Goal: Task Accomplishment & Management: Manage account settings

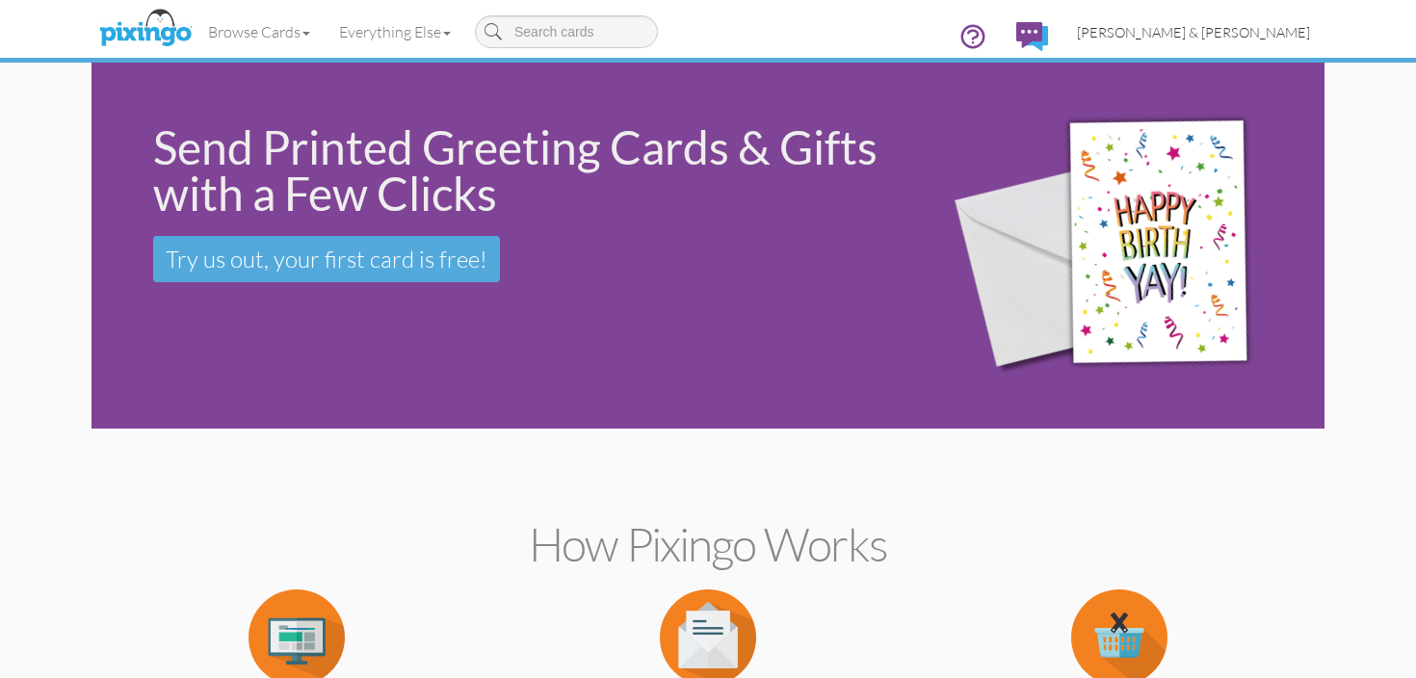
click at [1244, 38] on span "[PERSON_NAME] & [PERSON_NAME]" at bounding box center [1193, 32] width 233 height 16
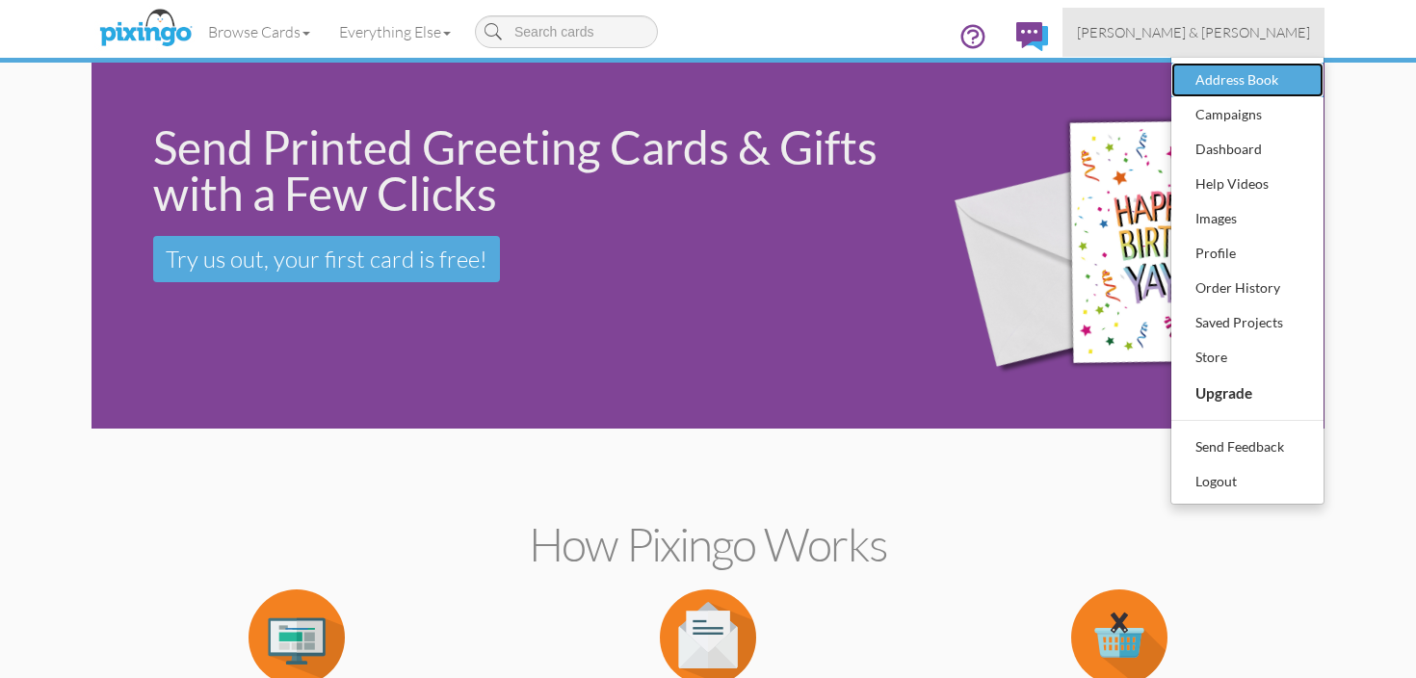
click at [1232, 78] on div "Address Book" at bounding box center [1248, 80] width 114 height 29
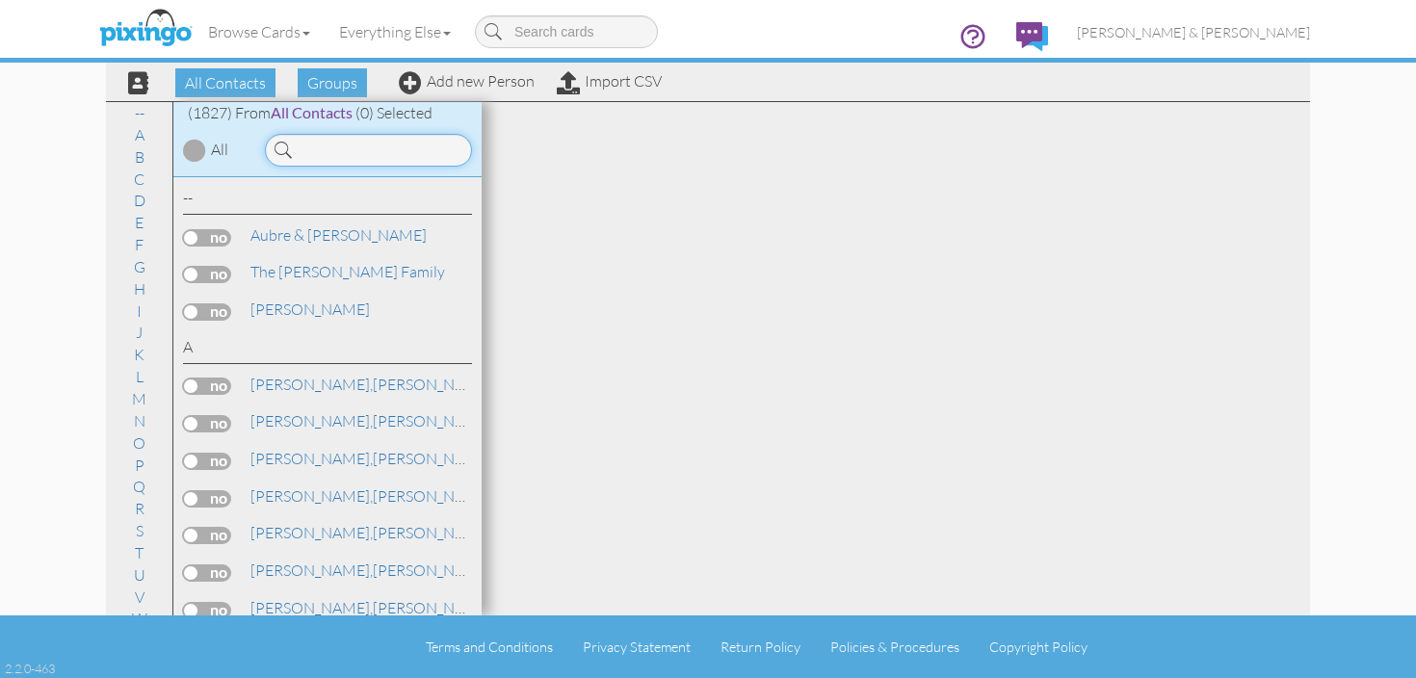
click at [438, 154] on input at bounding box center [368, 150] width 207 height 33
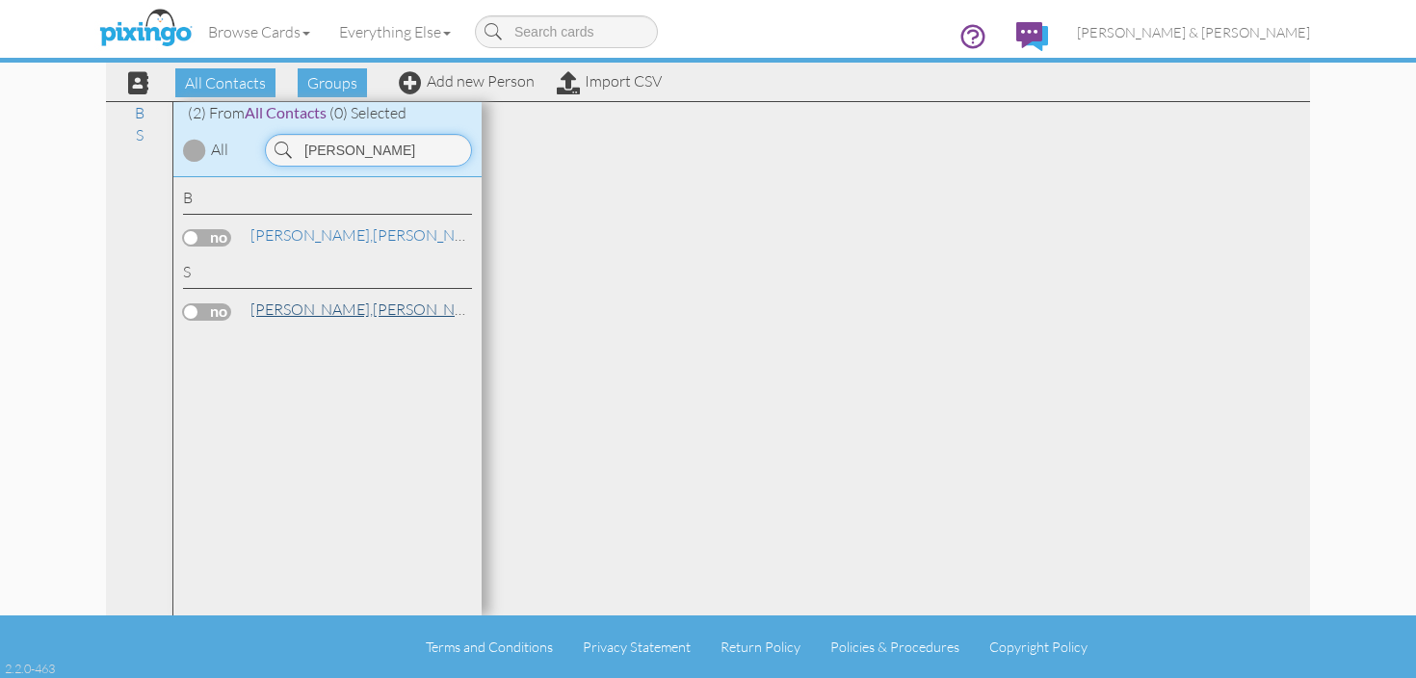
type input "[PERSON_NAME]"
click at [302, 313] on span "Schnell," at bounding box center [312, 309] width 122 height 19
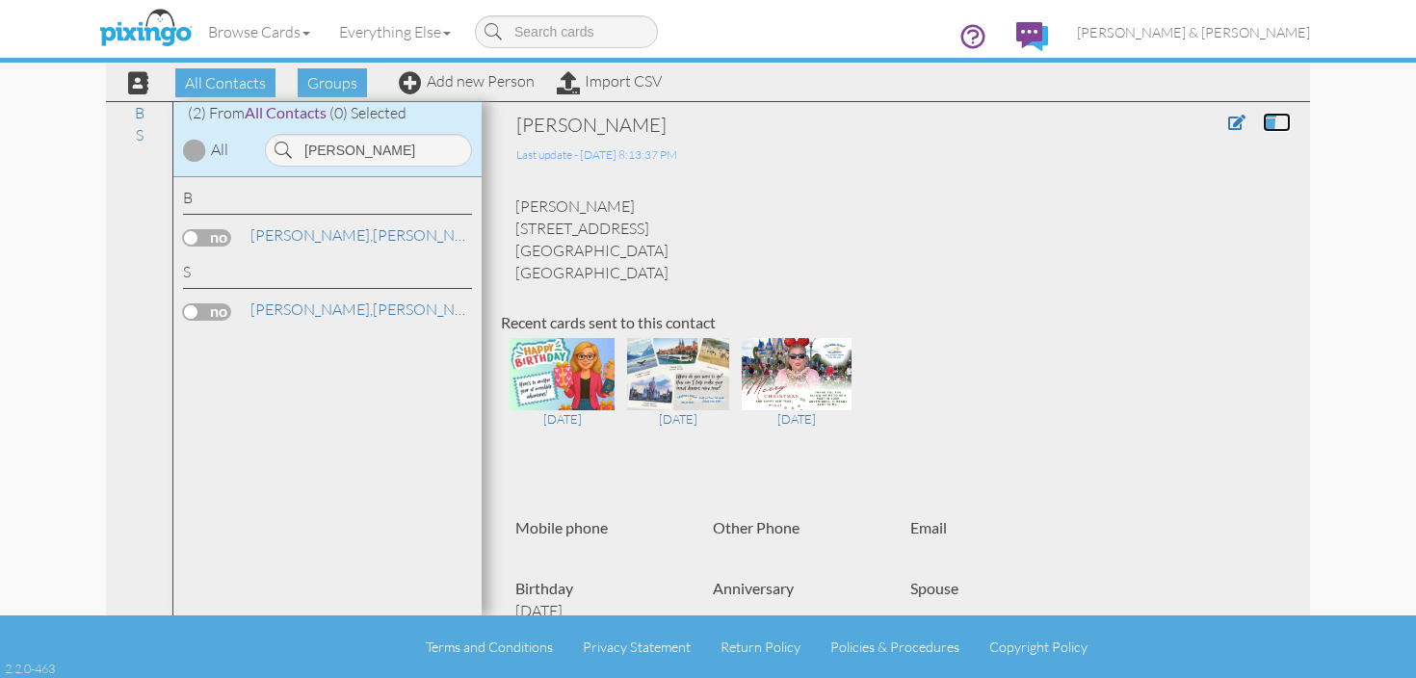
click at [1269, 124] on span at bounding box center [1269, 122] width 13 height 15
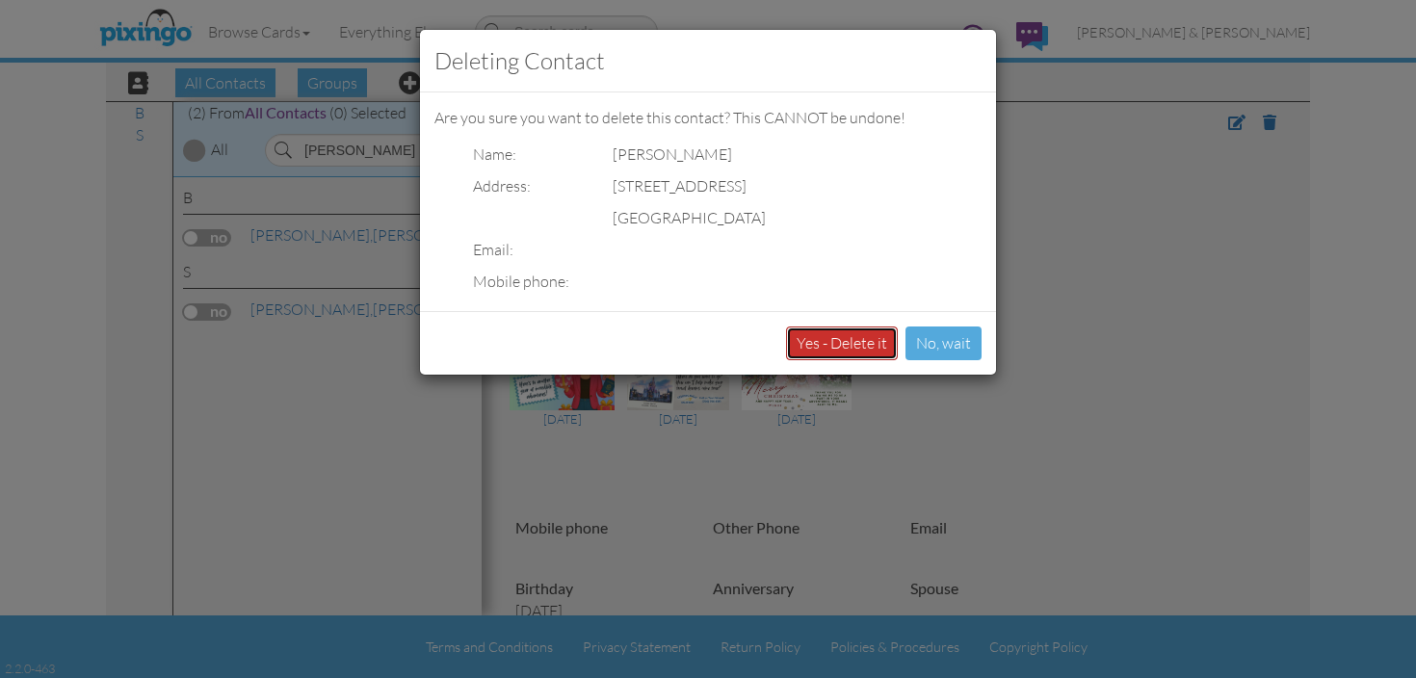
click at [859, 349] on button "Yes - Delete it" at bounding box center [842, 344] width 112 height 34
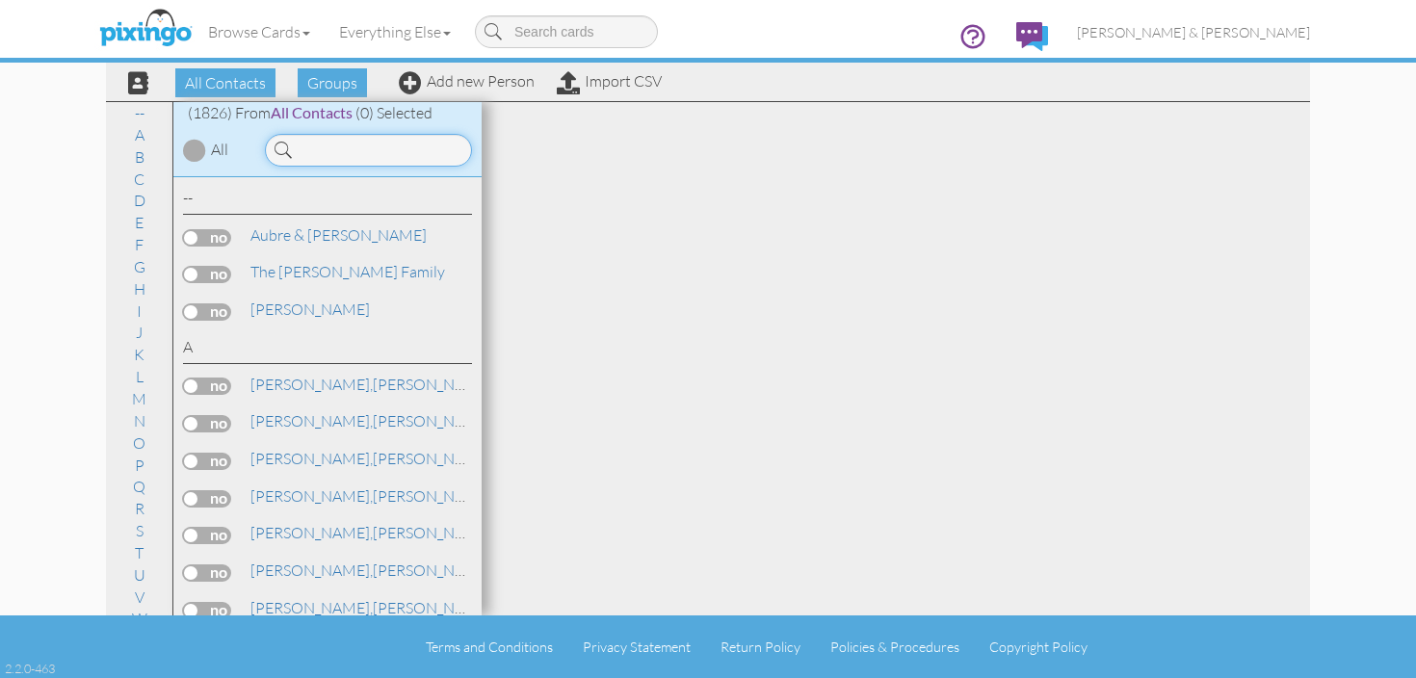
click at [362, 162] on input at bounding box center [368, 150] width 207 height 33
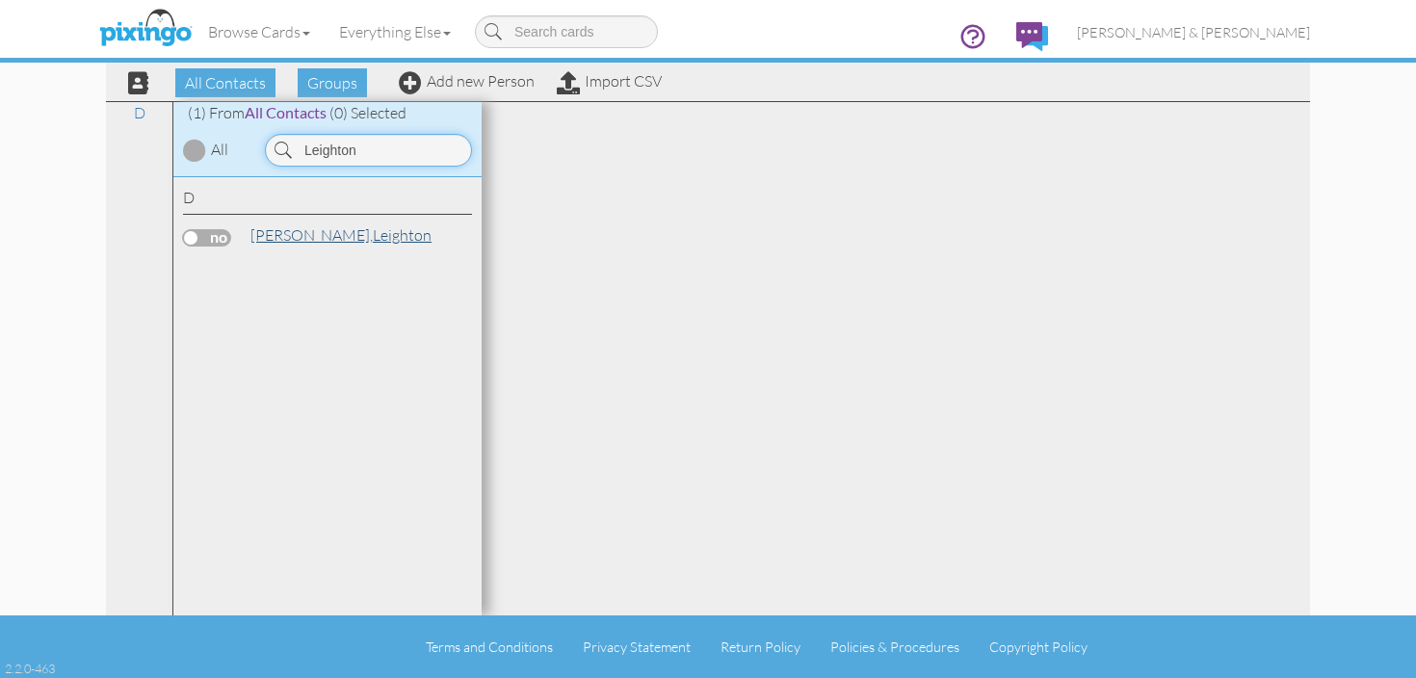
type input "Leighton"
click at [297, 231] on span "Doran," at bounding box center [312, 234] width 122 height 19
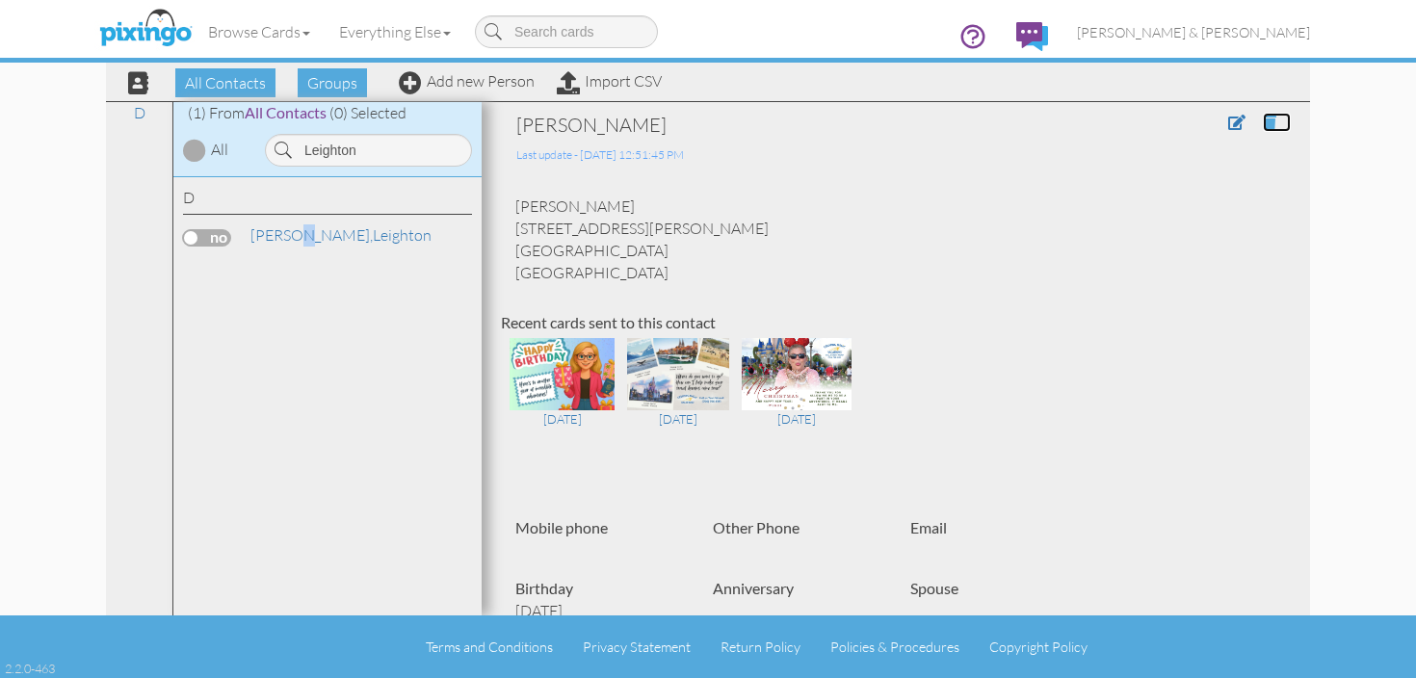
click at [1270, 122] on span at bounding box center [1269, 122] width 13 height 15
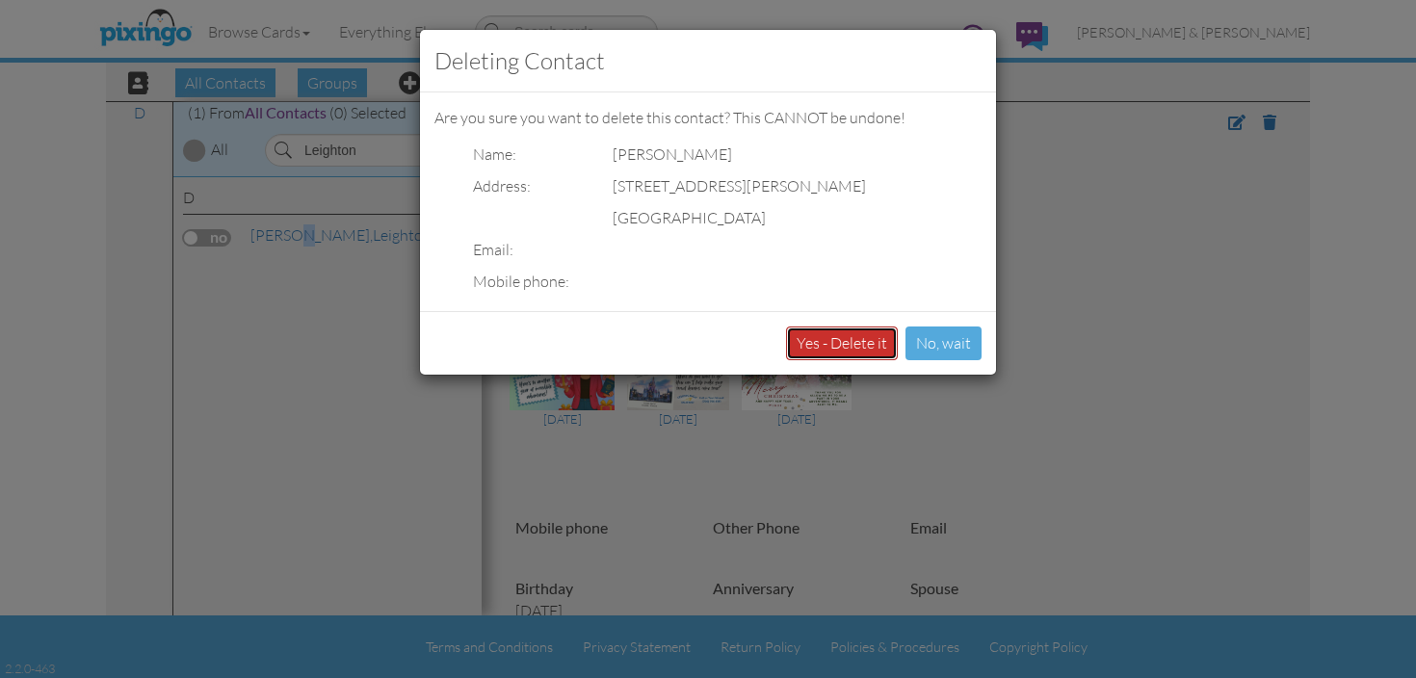
click at [852, 349] on button "Yes - Delete it" at bounding box center [842, 344] width 112 height 34
